Goal: Obtain resource: Download file/media

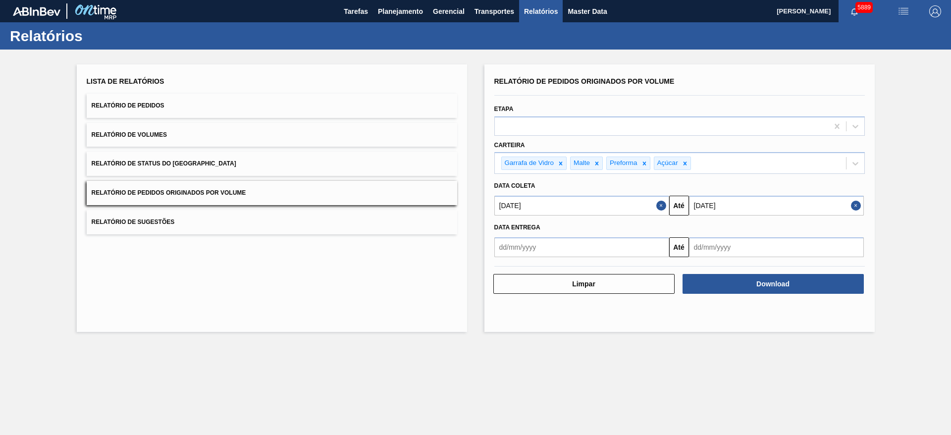
click at [137, 105] on span "Relatório de Pedidos" at bounding box center [128, 105] width 73 height 7
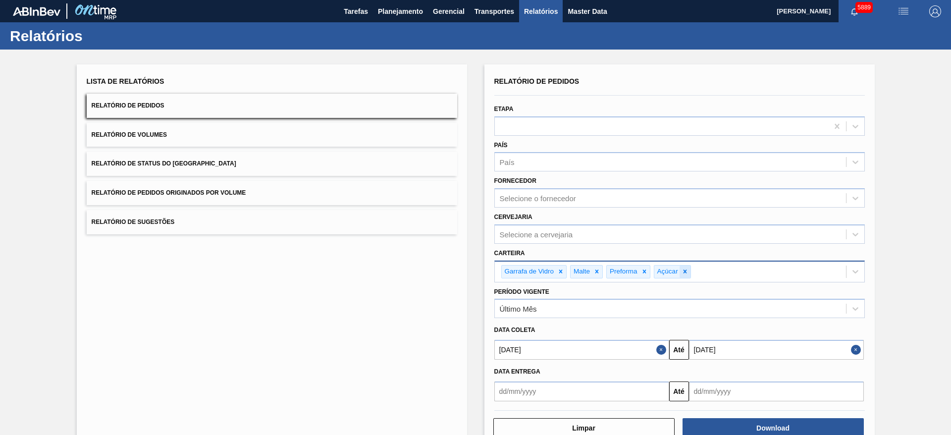
click at [684, 272] on icon at bounding box center [684, 271] width 3 height 3
click at [645, 271] on icon at bounding box center [644, 271] width 7 height 7
click at [597, 270] on icon at bounding box center [596, 271] width 3 height 3
click at [559, 272] on icon at bounding box center [560, 271] width 3 height 3
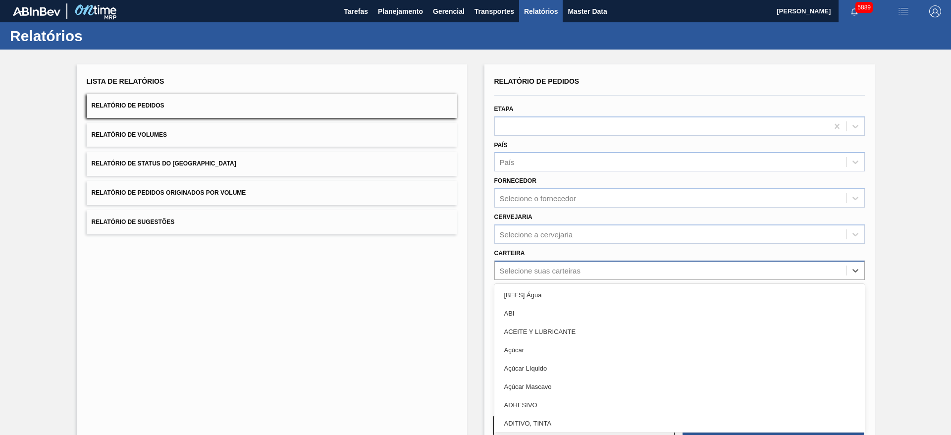
click at [550, 273] on div "Selecione suas carteiras" at bounding box center [540, 270] width 81 height 8
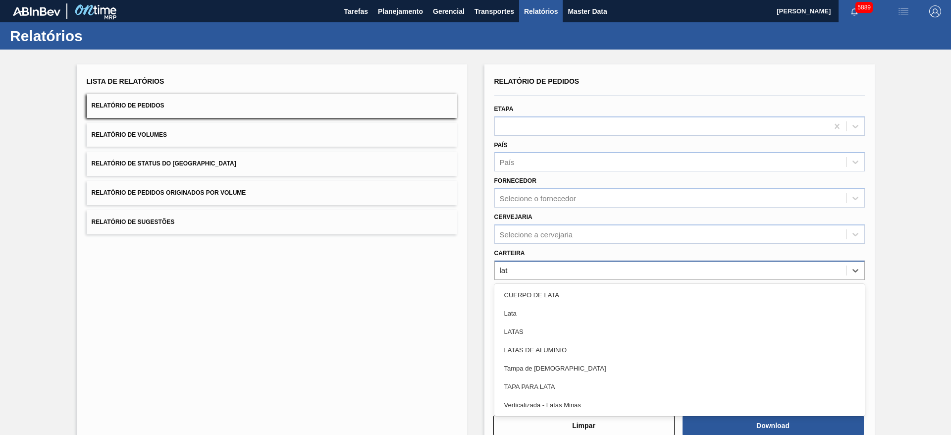
type input "lata"
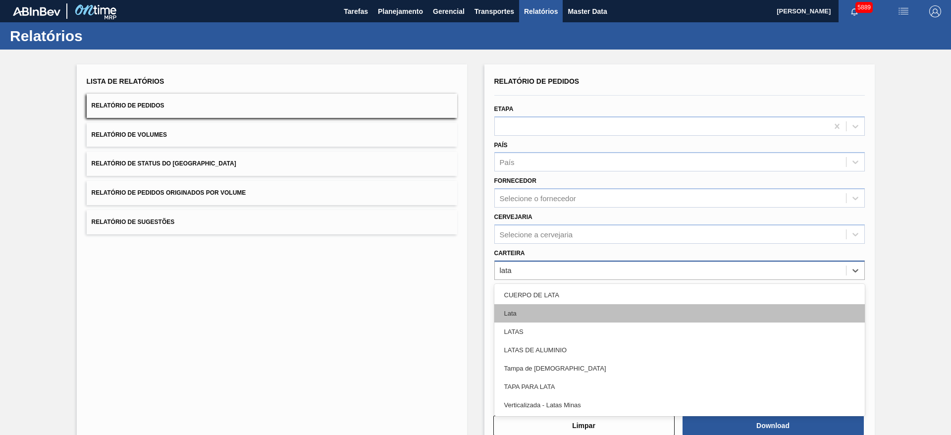
click at [530, 312] on div "Lata" at bounding box center [679, 313] width 371 height 18
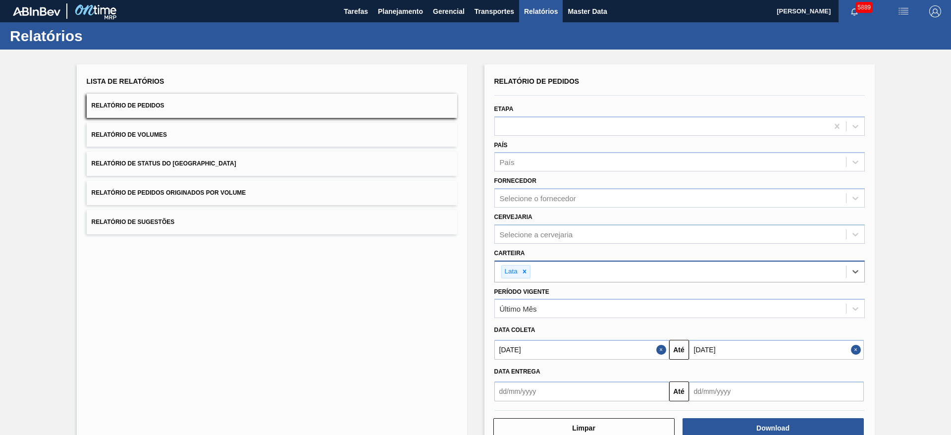
click at [656, 350] on button "Close" at bounding box center [662, 350] width 13 height 20
click at [856, 347] on button "Close" at bounding box center [857, 350] width 13 height 20
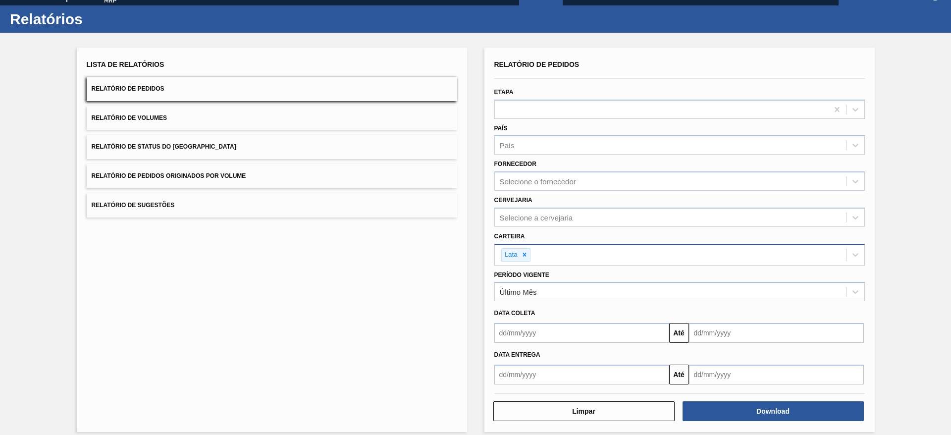
scroll to position [26, 0]
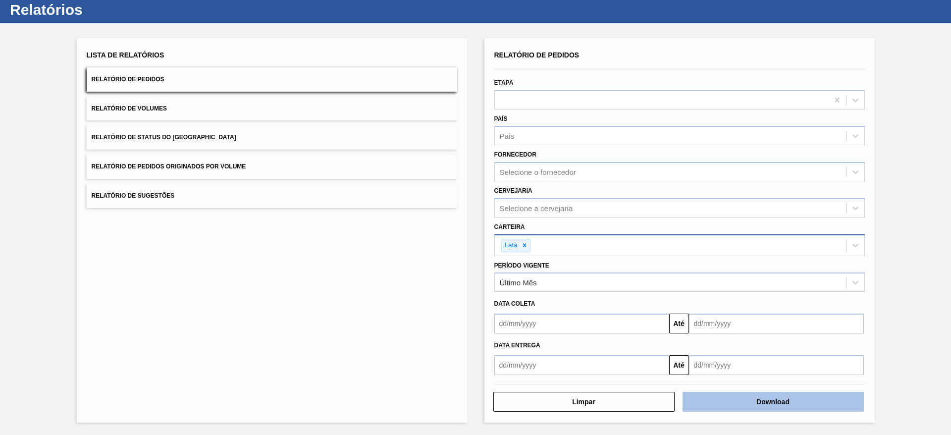
click at [785, 406] on button "Download" at bounding box center [773, 402] width 181 height 20
